Goal: Transaction & Acquisition: Purchase product/service

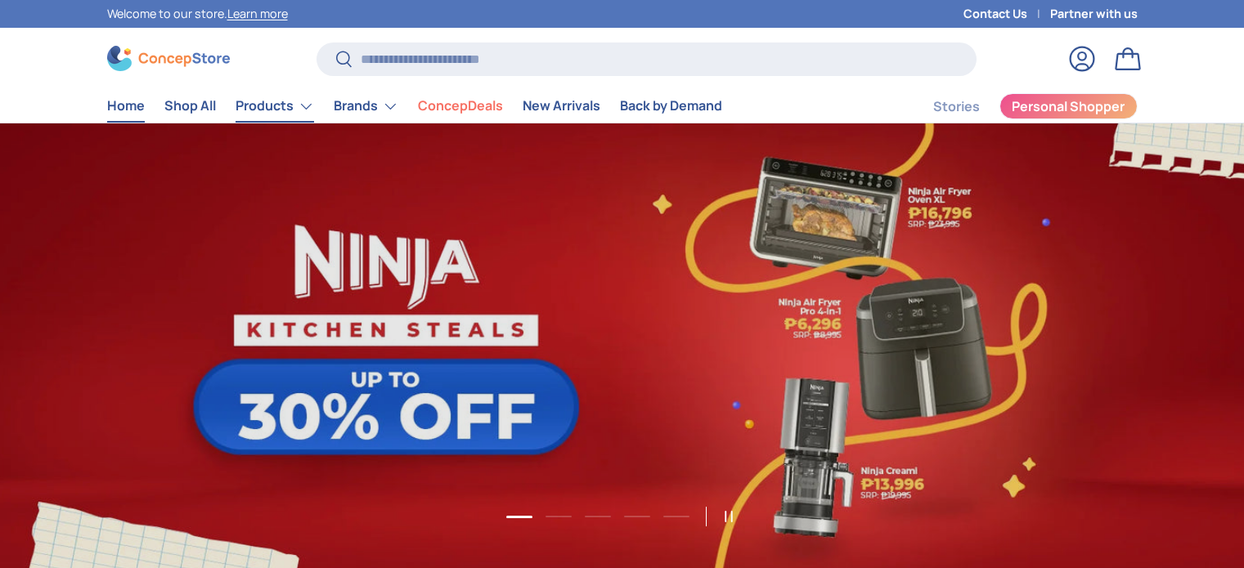
drag, startPoint x: 0, startPoint y: 0, endPoint x: 262, endPoint y: 112, distance: 285.4
click at [262, 112] on link "Products" at bounding box center [275, 106] width 79 height 33
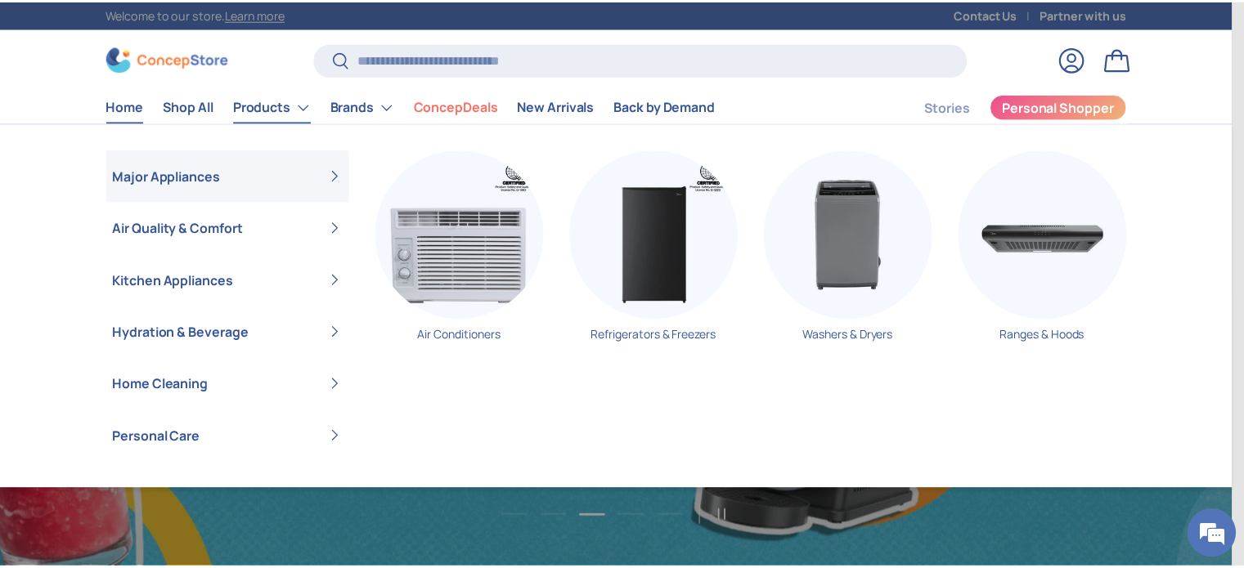
scroll to position [0, 2487]
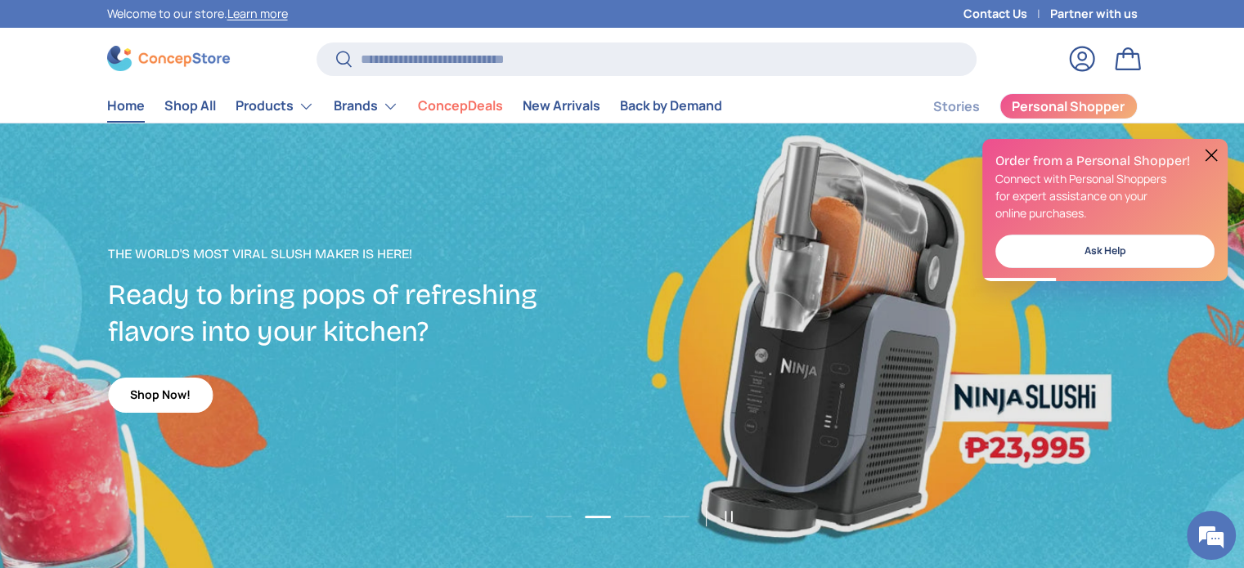
click at [120, 103] on link "Home" at bounding box center [126, 106] width 38 height 32
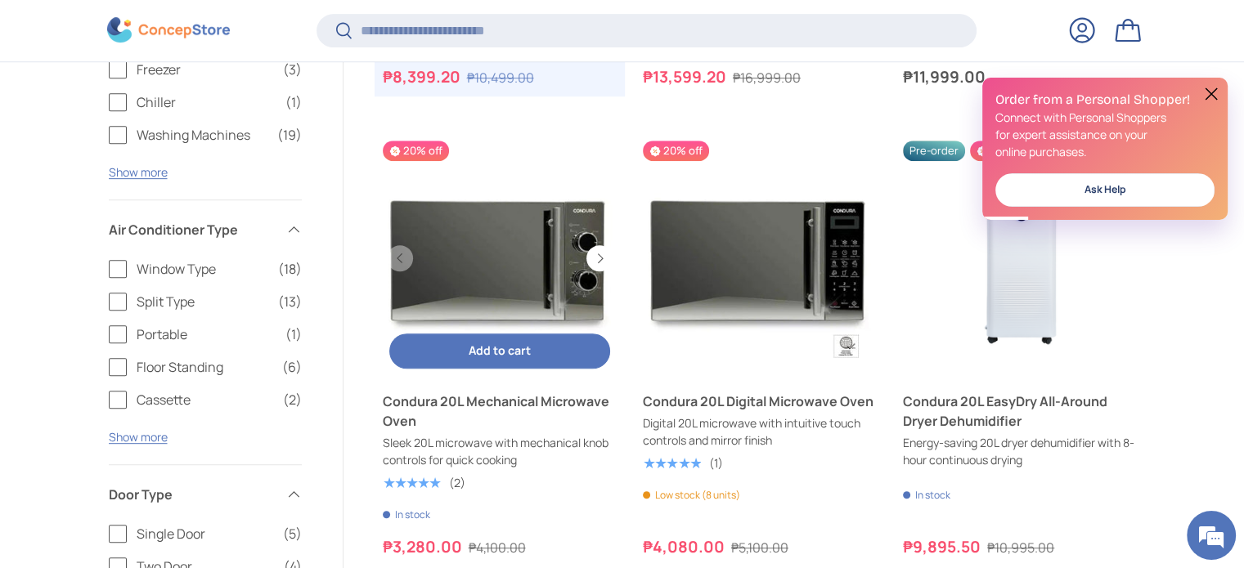
click at [533, 406] on link "Condura 20L Mechanical Microwave Oven" at bounding box center [500, 411] width 234 height 39
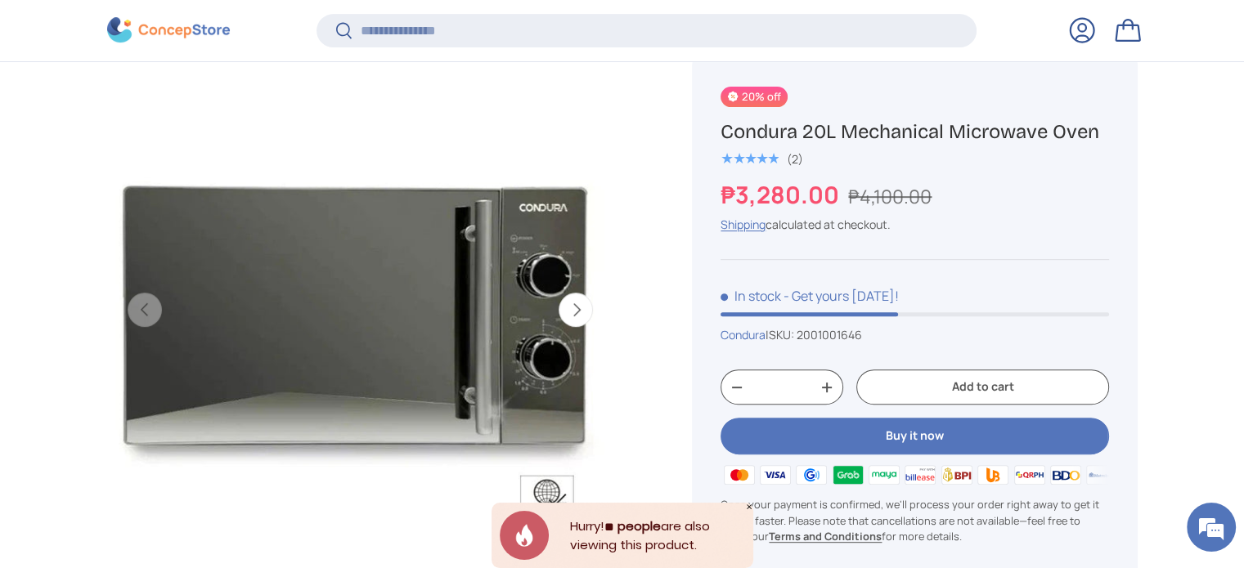
scroll to position [651, 0]
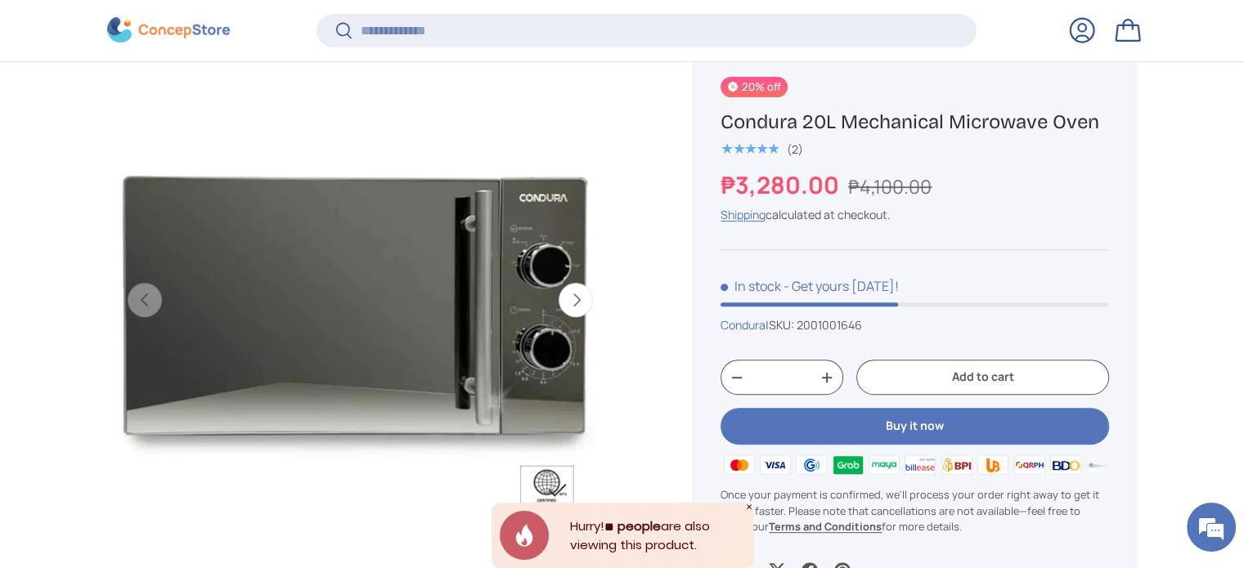
click at [583, 303] on button "Next" at bounding box center [575, 300] width 34 height 34
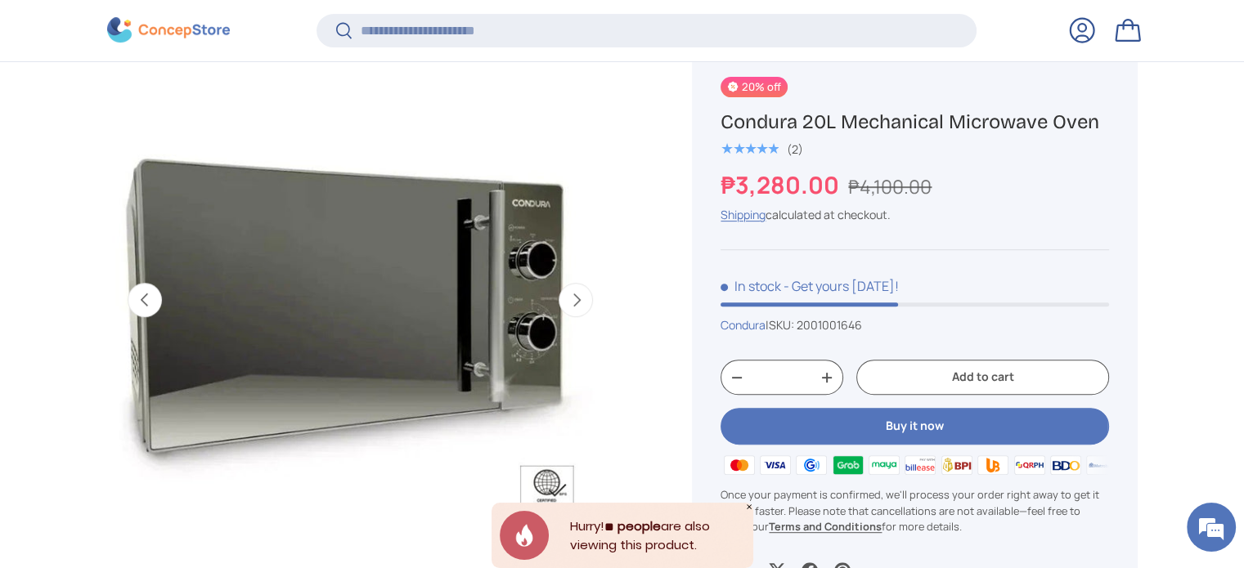
click at [583, 303] on button "Next" at bounding box center [575, 300] width 34 height 34
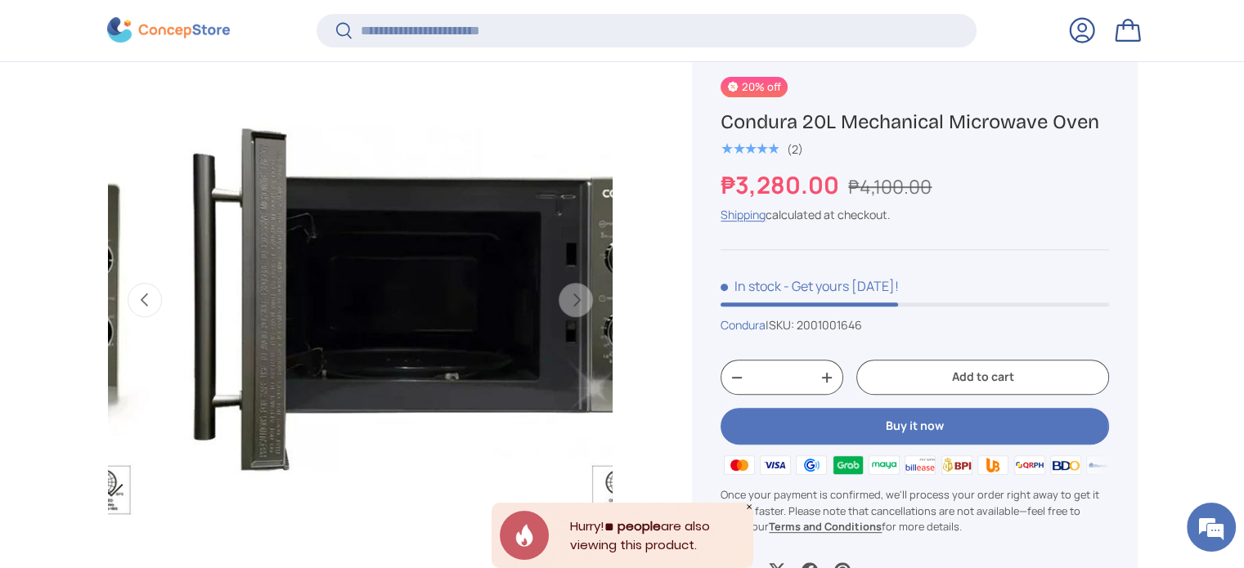
scroll to position [0, 1030]
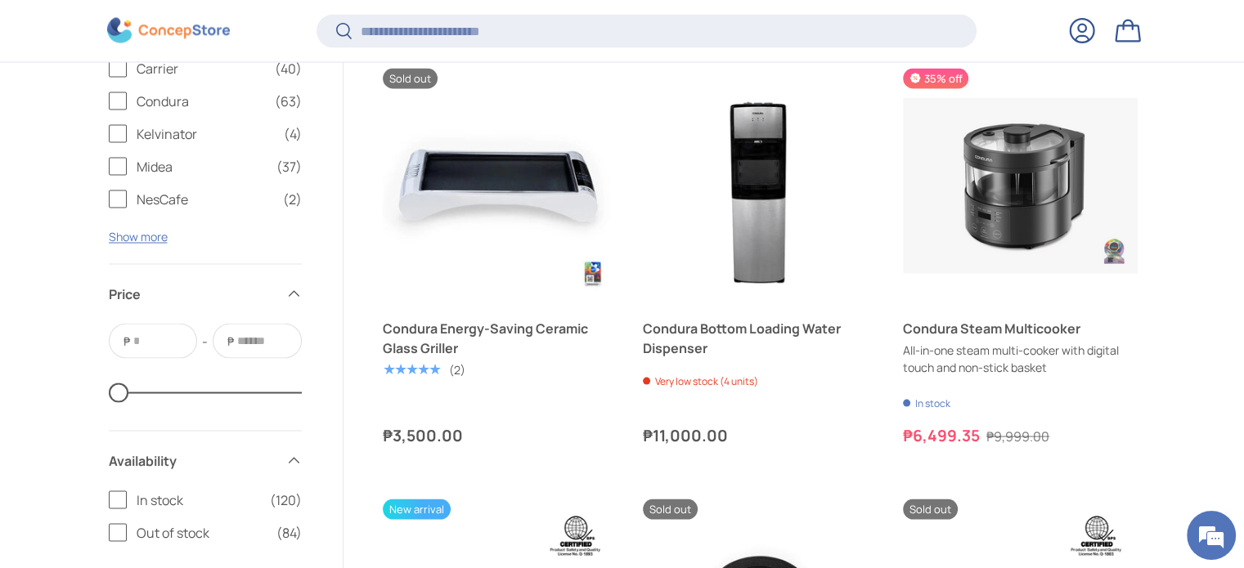
scroll to position [3183, 0]
